Goal: Information Seeking & Learning: Learn about a topic

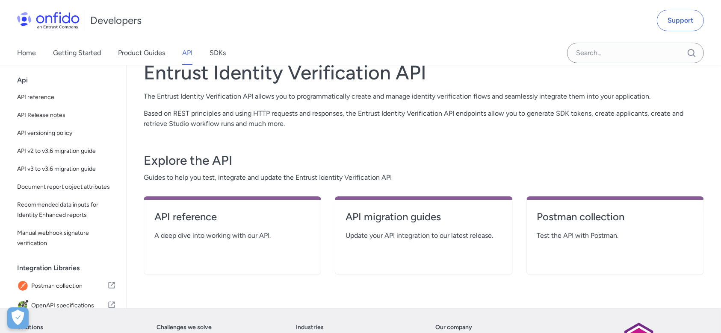
drag, startPoint x: 189, startPoint y: 217, endPoint x: 217, endPoint y: 208, distance: 29.2
click at [189, 217] on h4 "API reference" at bounding box center [232, 217] width 156 height 14
select select "http"
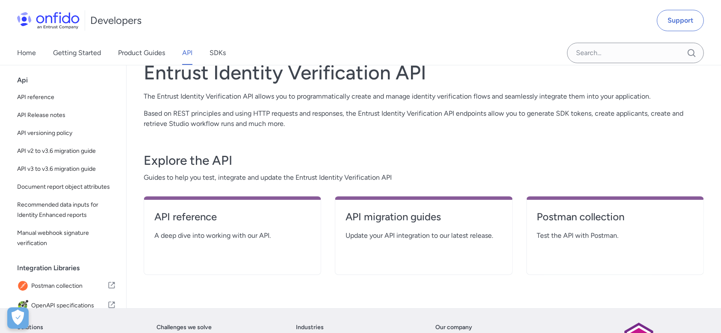
select select "http"
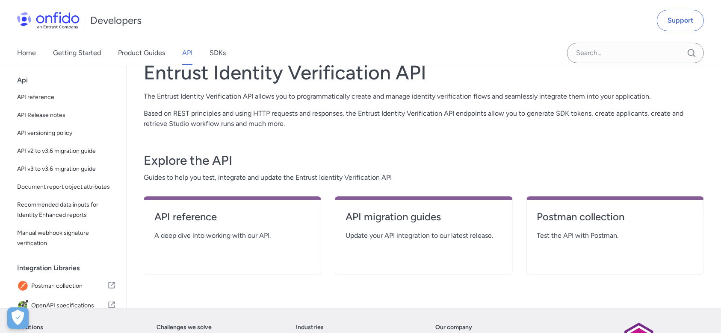
select select "http"
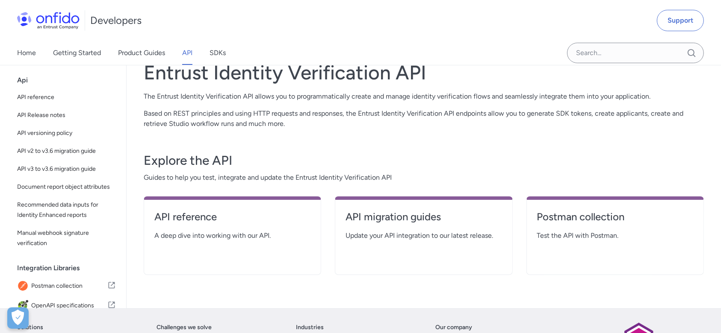
select select "http"
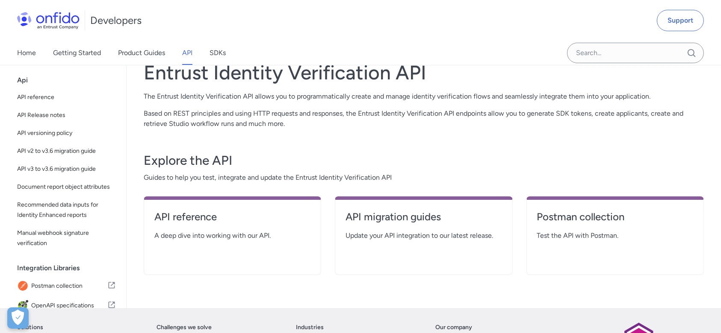
select select "http"
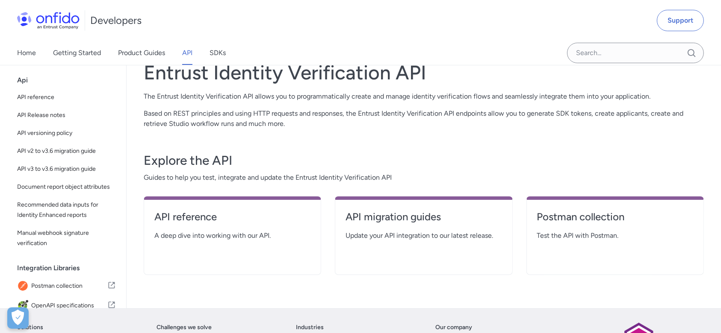
select select "http"
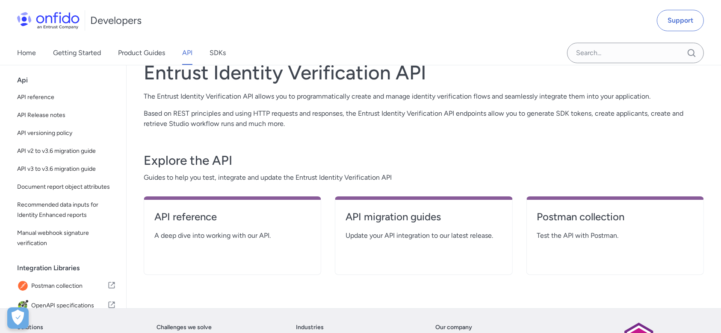
select select "http"
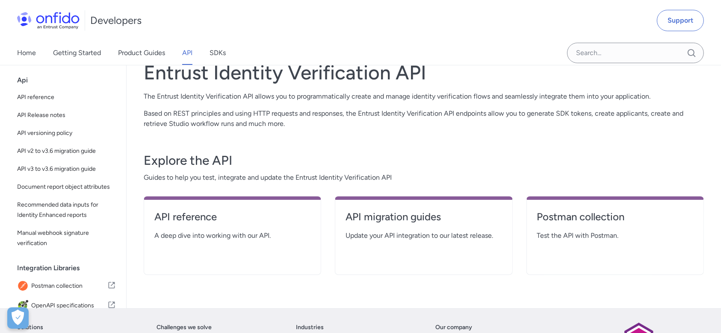
select select "http"
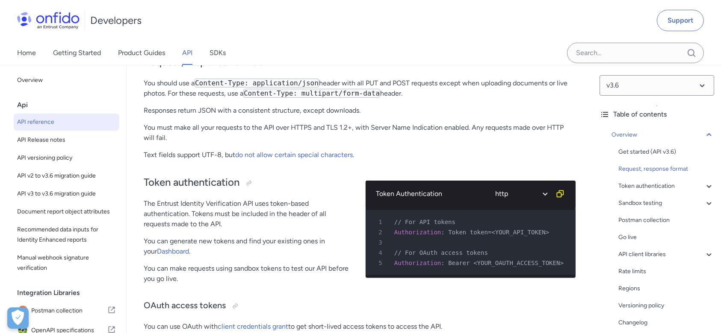
scroll to position [285, 0]
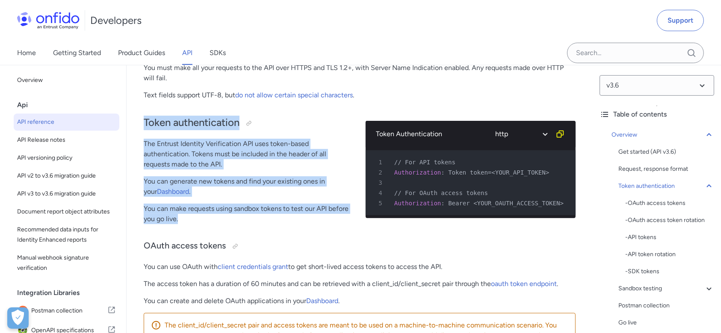
drag, startPoint x: 143, startPoint y: 120, endPoint x: 212, endPoint y: 226, distance: 126.6
click at [212, 224] on div "Token authentication The Entrust Identity Verification API uses token-based aut…" at bounding box center [248, 169] width 208 height 124
drag, startPoint x: 143, startPoint y: 122, endPoint x: 212, endPoint y: 221, distance: 120.1
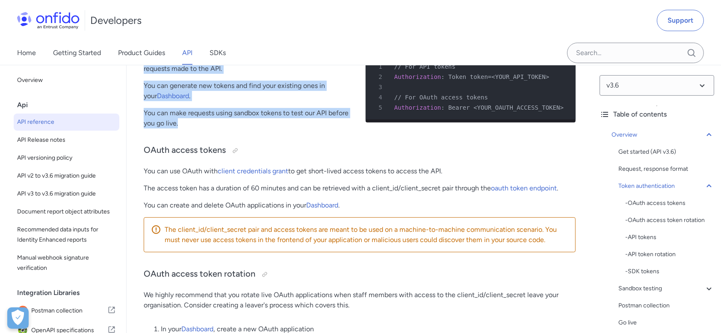
scroll to position [399, 0]
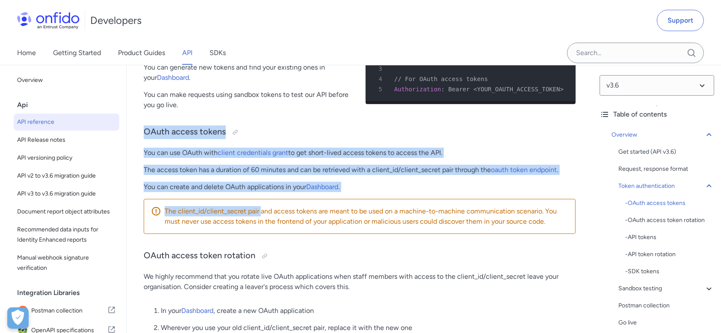
drag, startPoint x: 143, startPoint y: 135, endPoint x: 261, endPoint y: 214, distance: 141.8
click at [175, 138] on h3 "OAuth access tokens" at bounding box center [360, 133] width 432 height 14
click at [145, 135] on h3 "OAuth access tokens" at bounding box center [360, 133] width 432 height 14
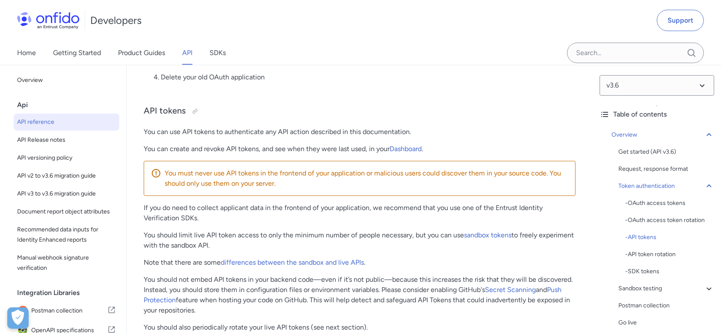
scroll to position [741, 0]
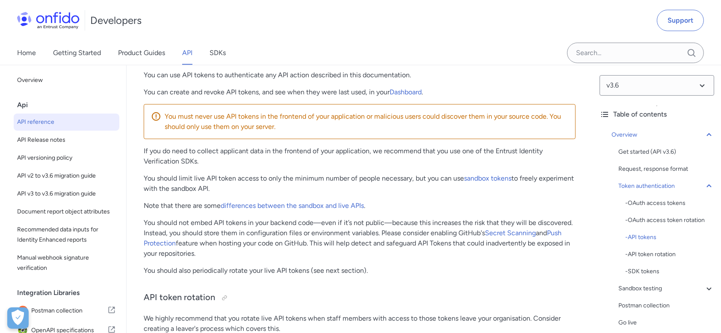
drag, startPoint x: 268, startPoint y: 193, endPoint x: 145, endPoint y: 184, distance: 123.5
click at [145, 184] on p "You should limit live API token access to only the minimum number of people nec…" at bounding box center [360, 184] width 432 height 21
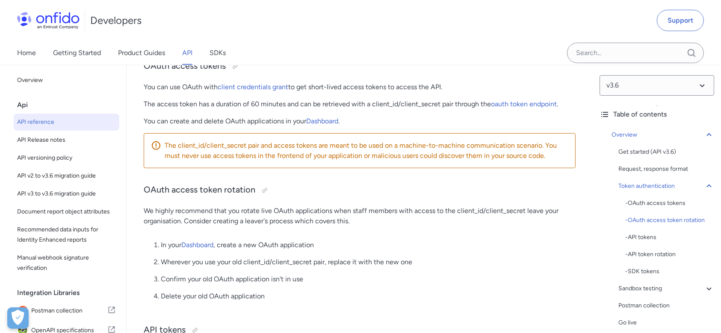
scroll to position [399, 0]
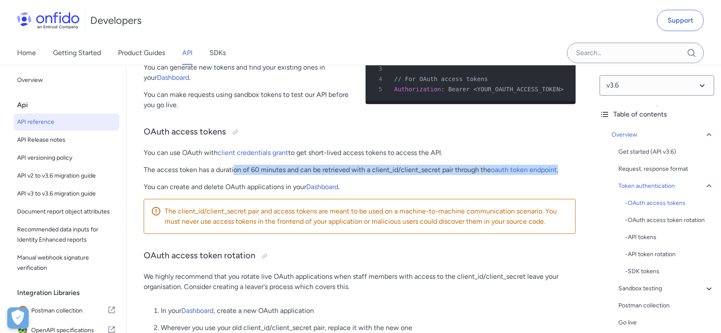
drag, startPoint x: 233, startPoint y: 169, endPoint x: 539, endPoint y: 200, distance: 307.7
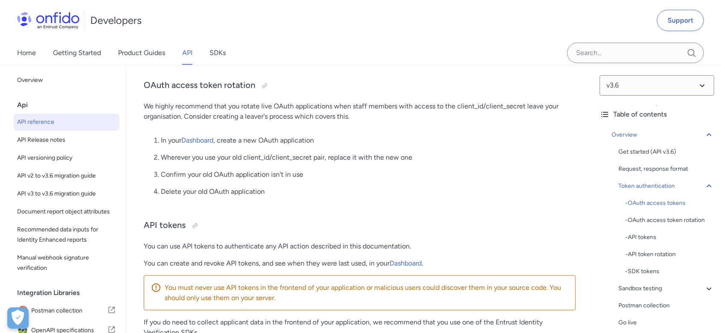
scroll to position [570, 0]
click at [311, 170] on ol "In your Dashboard , create a new OAuth application Wherever you use your old cl…" at bounding box center [360, 169] width 432 height 68
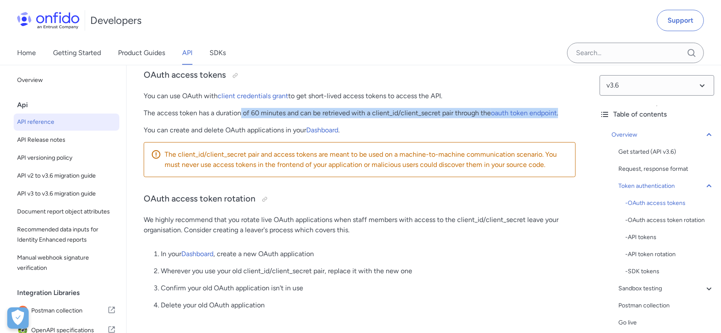
drag, startPoint x: 242, startPoint y: 117, endPoint x: 295, endPoint y: 231, distance: 125.7
click at [572, 115] on p "The access token has a duration of 60 minutes and can be retrieved with a clien…" at bounding box center [360, 113] width 432 height 10
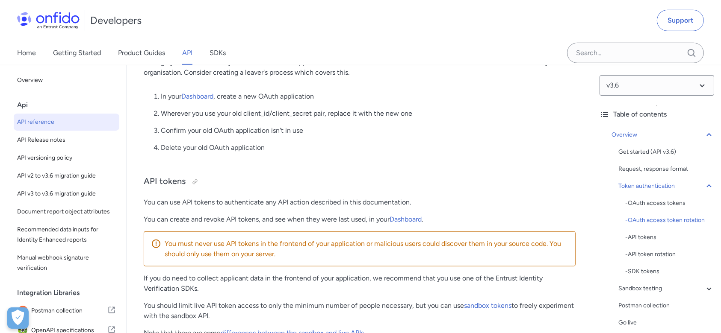
scroll to position [684, 0]
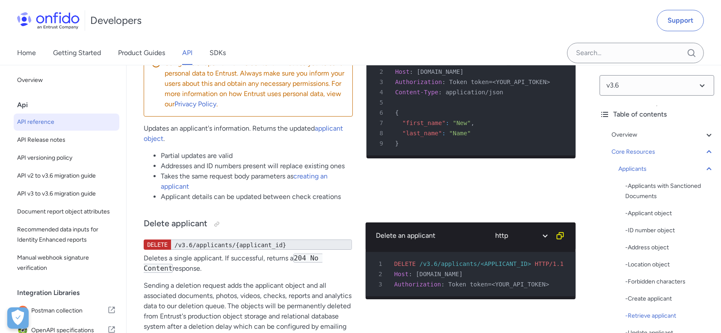
scroll to position [12501, 0]
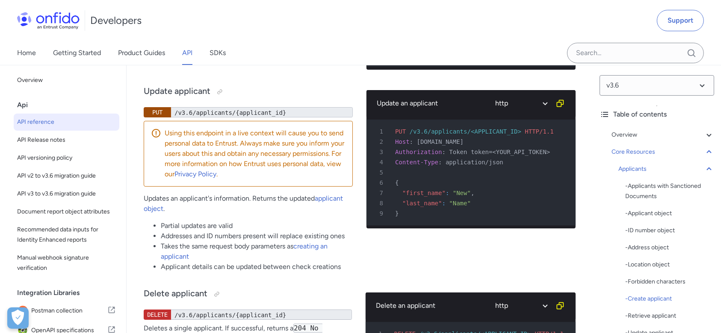
click at [278, 77] on div "Retrieve applicant GET /v3.6/applicants/{applicant_id} Retrieves a single appli…" at bounding box center [248, 27] width 209 height 97
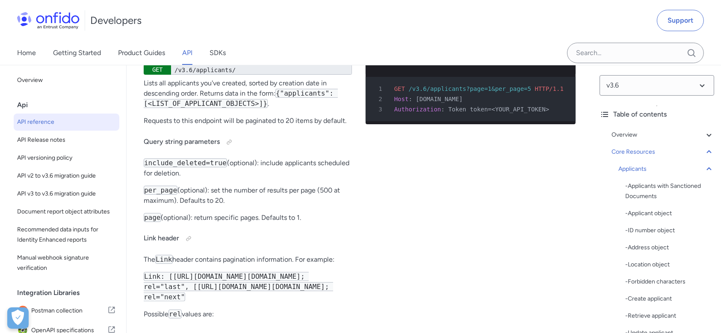
scroll to position [13185, 0]
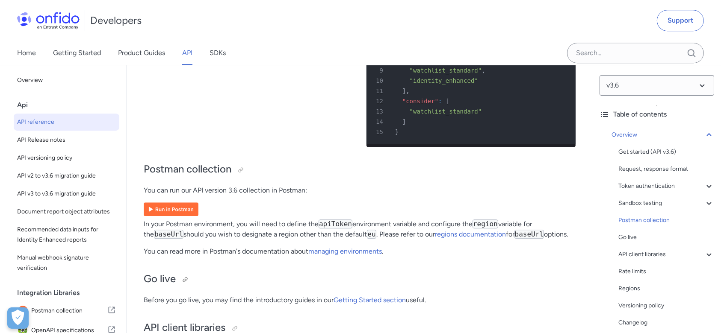
scroll to position [5728, 0]
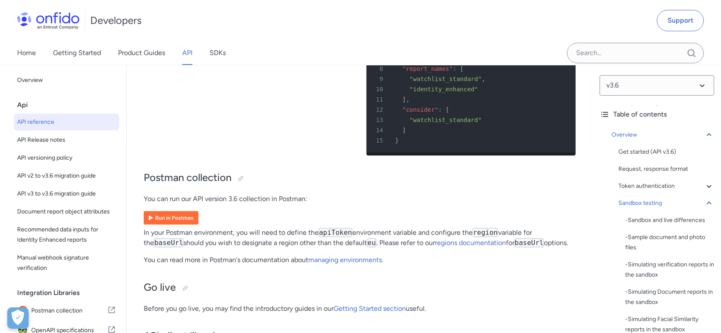
click at [369, 204] on p "You can run our API version 3.6 collection in Postman:" at bounding box center [360, 199] width 432 height 10
click at [168, 225] on img at bounding box center [171, 218] width 55 height 14
